Goal: Task Accomplishment & Management: Manage account settings

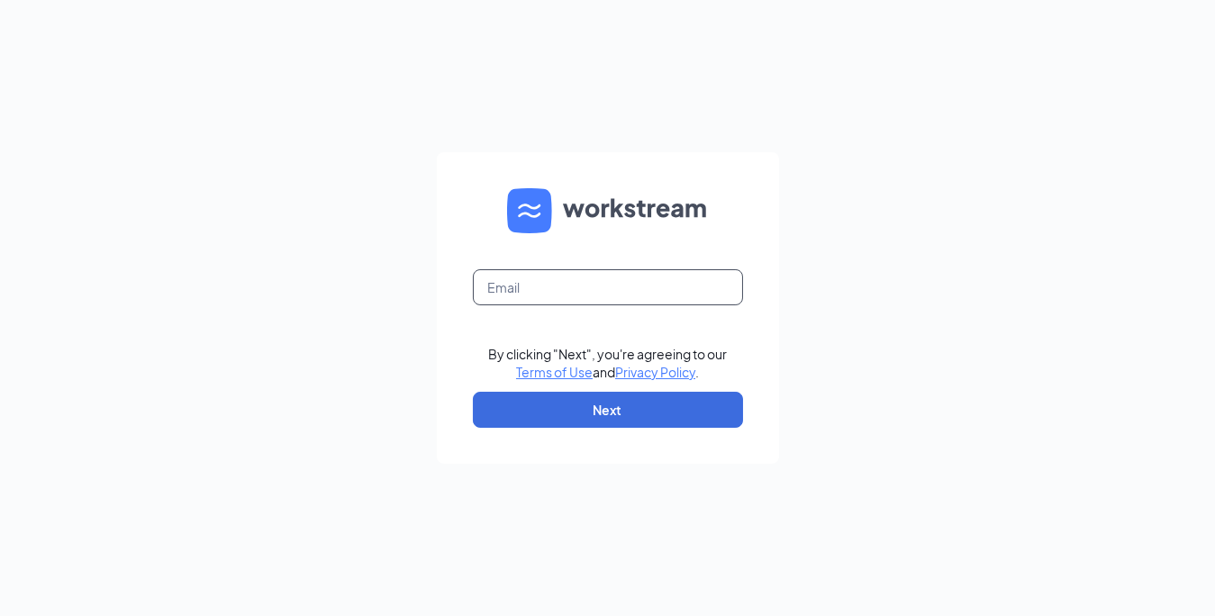
click at [564, 285] on input "text" at bounding box center [608, 287] width 270 height 36
type input "[EMAIL_ADDRESS][DOMAIN_NAME]"
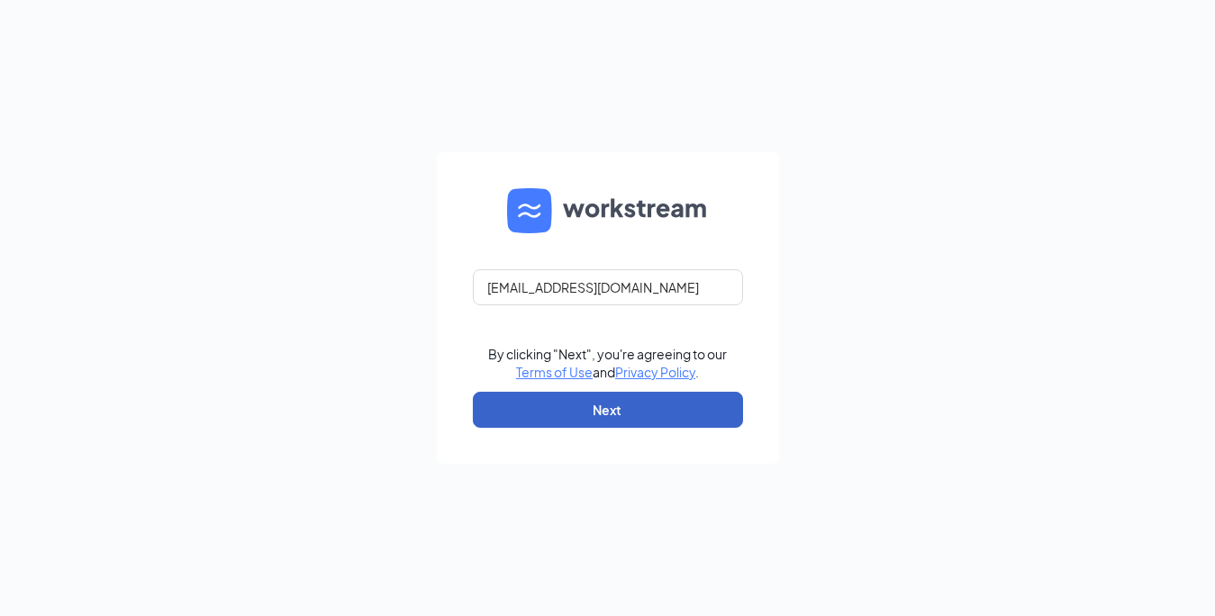
click at [504, 408] on button "Next" at bounding box center [608, 410] width 270 height 36
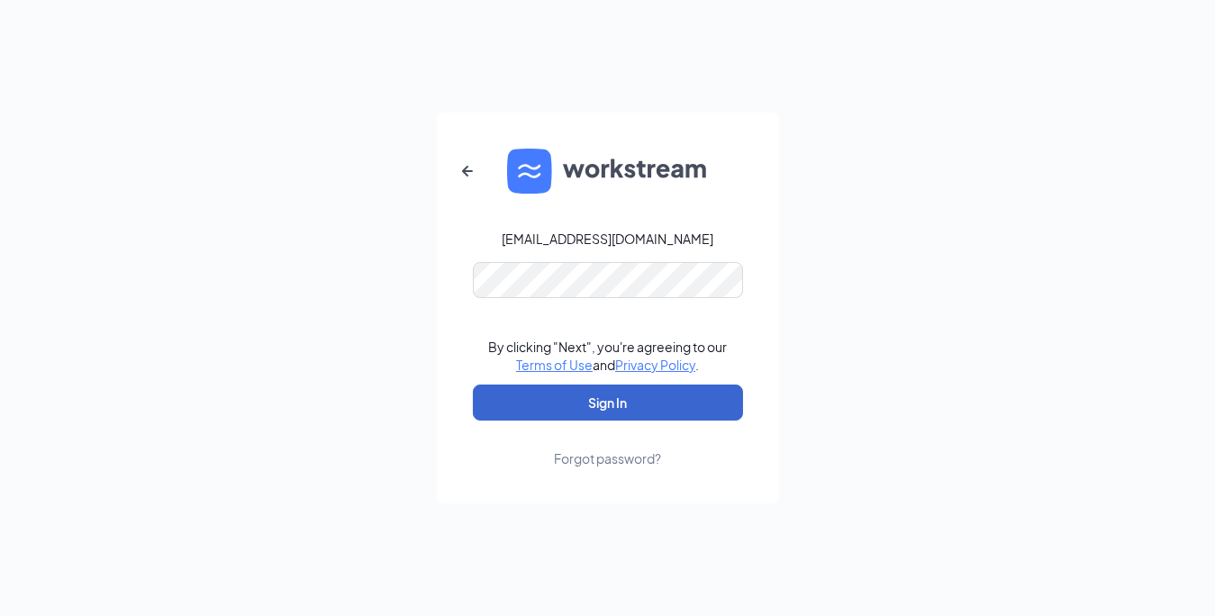
click at [631, 397] on button "Sign In" at bounding box center [608, 403] width 270 height 36
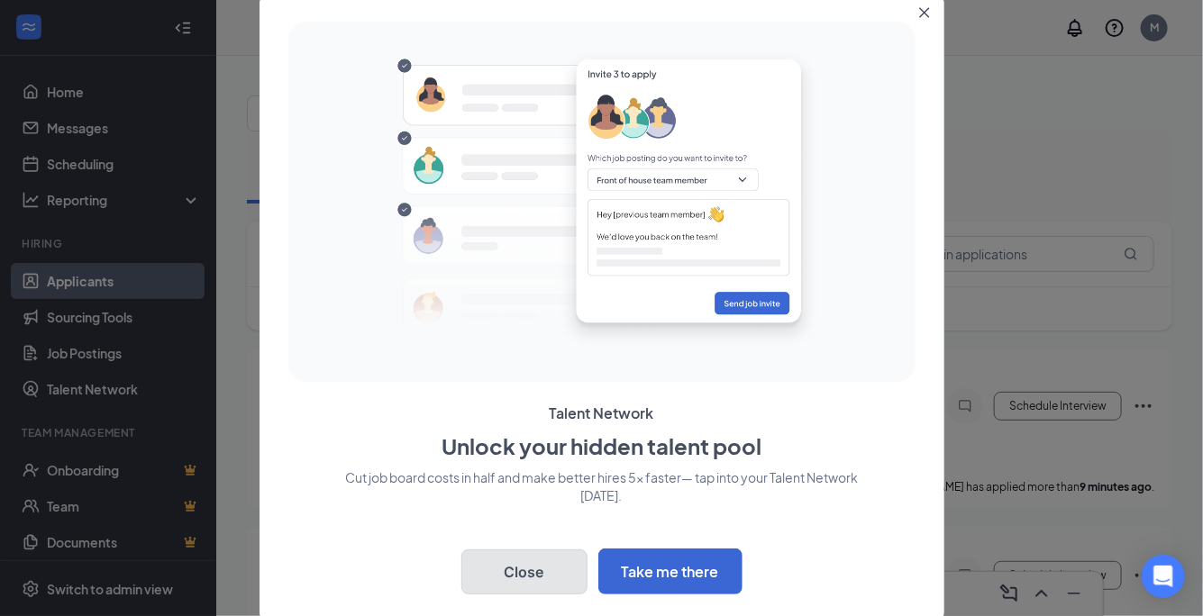
click at [574, 582] on button "Close" at bounding box center [524, 572] width 126 height 45
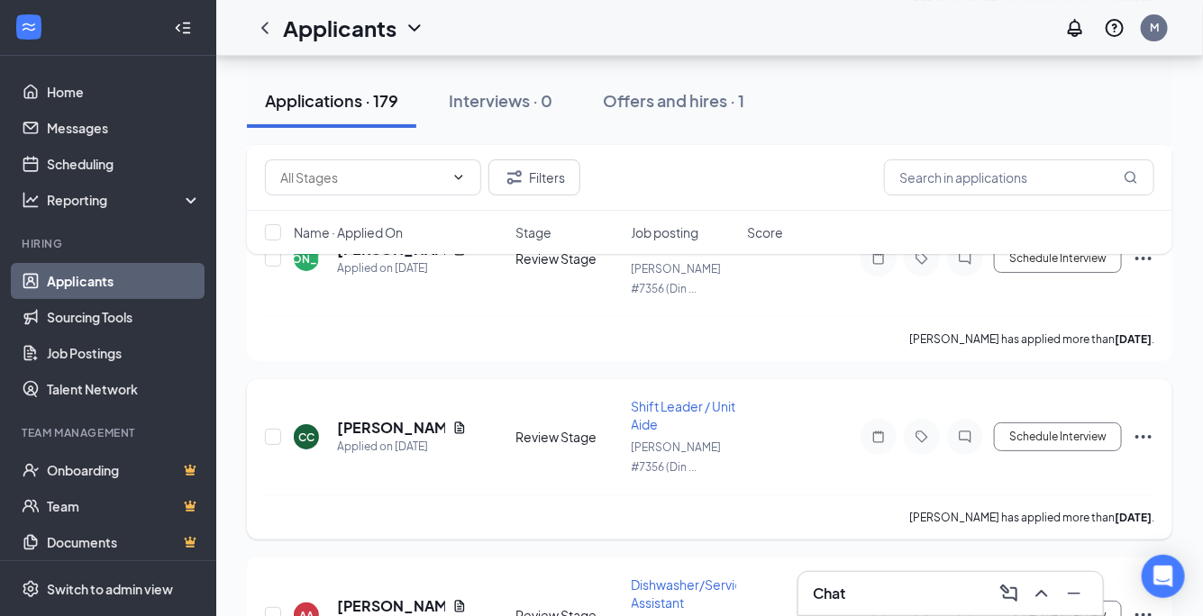
scroll to position [5175, 0]
click at [833, 599] on h3 "Chat" at bounding box center [829, 594] width 32 height 20
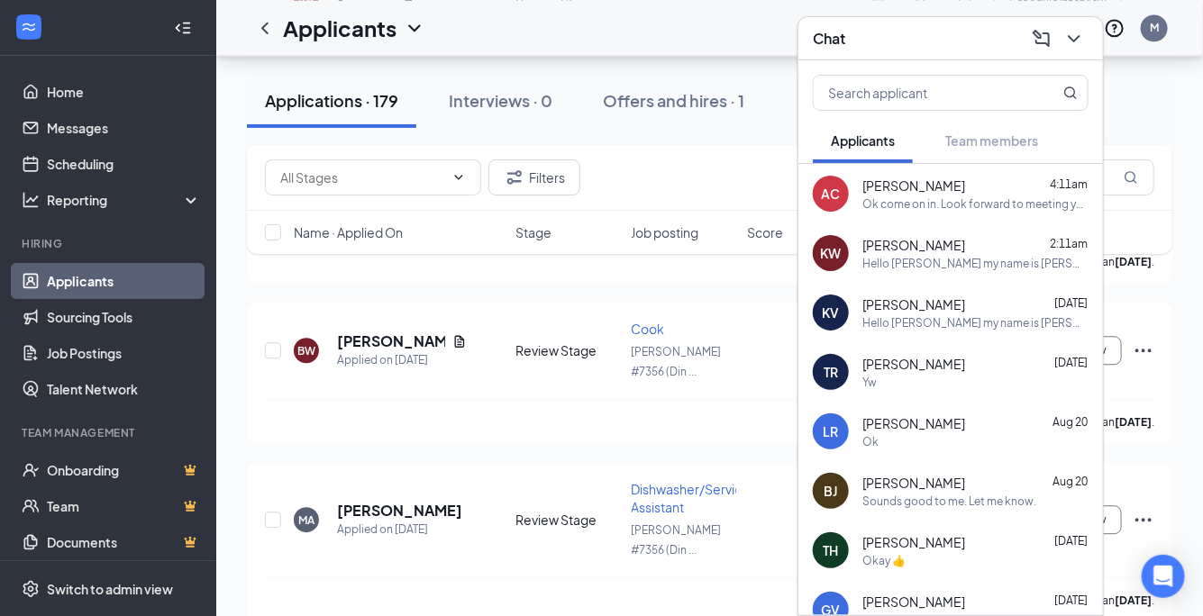
scroll to position [15167, 0]
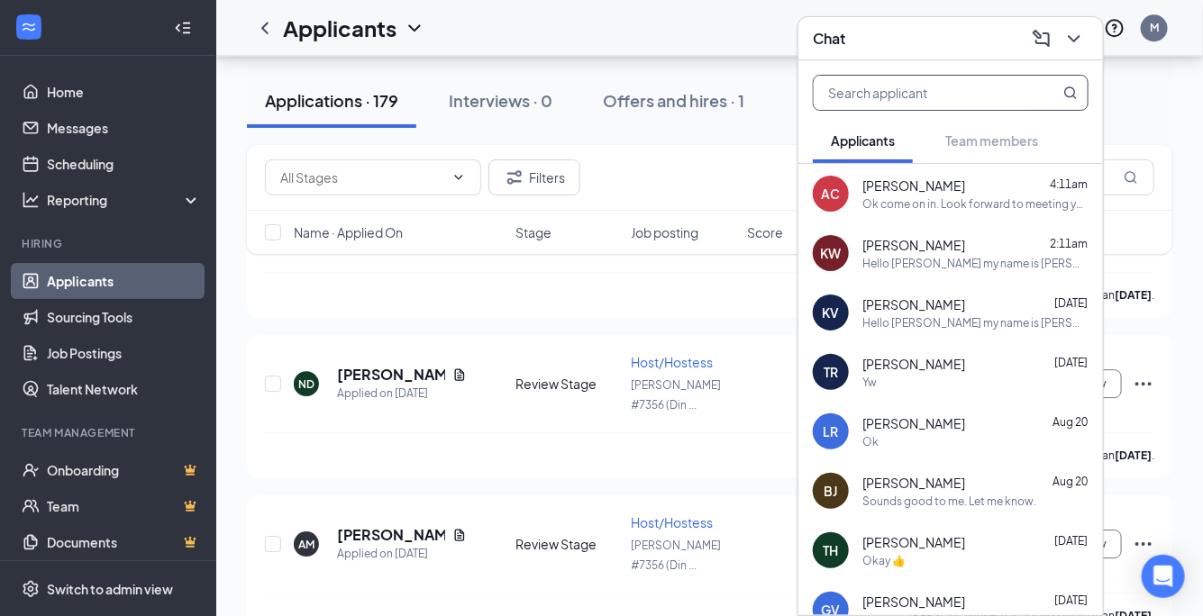
click at [864, 98] on input "text" at bounding box center [920, 93] width 214 height 34
type input "a"
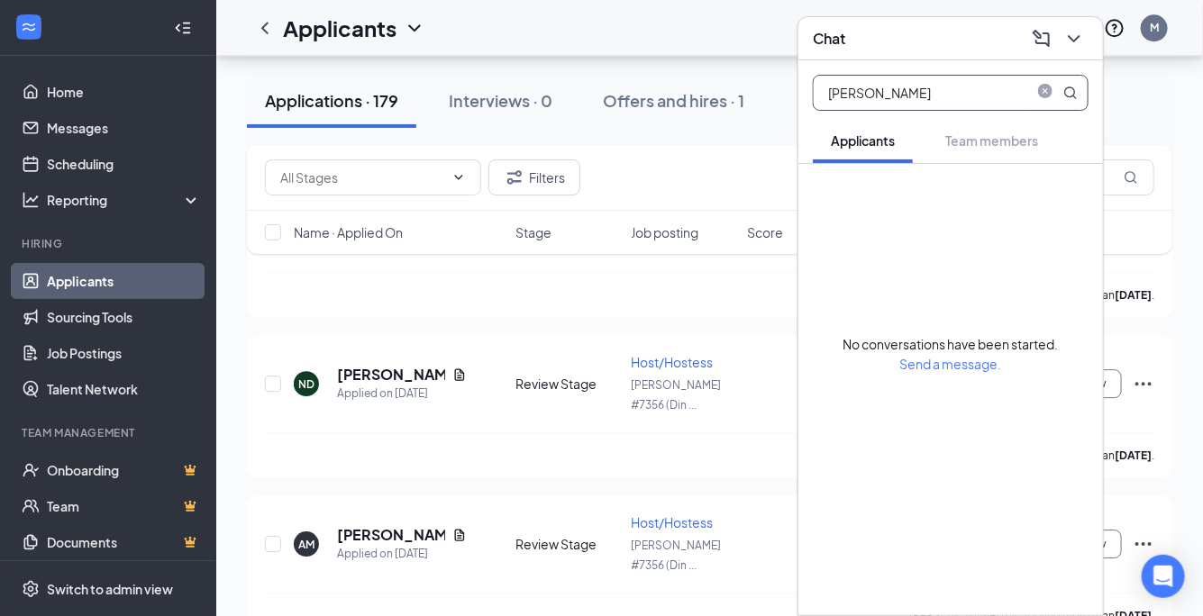
type input "[PERSON_NAME]"
click at [743, 26] on div "Applicants M" at bounding box center [709, 28] width 986 height 56
click at [1139, 63] on div "Applications · 179 Interviews · 0 Offers and hires · 1" at bounding box center [709, 101] width 925 height 90
click at [1070, 39] on icon "ChevronDown" at bounding box center [1074, 39] width 22 height 22
